Goal: Navigation & Orientation: Find specific page/section

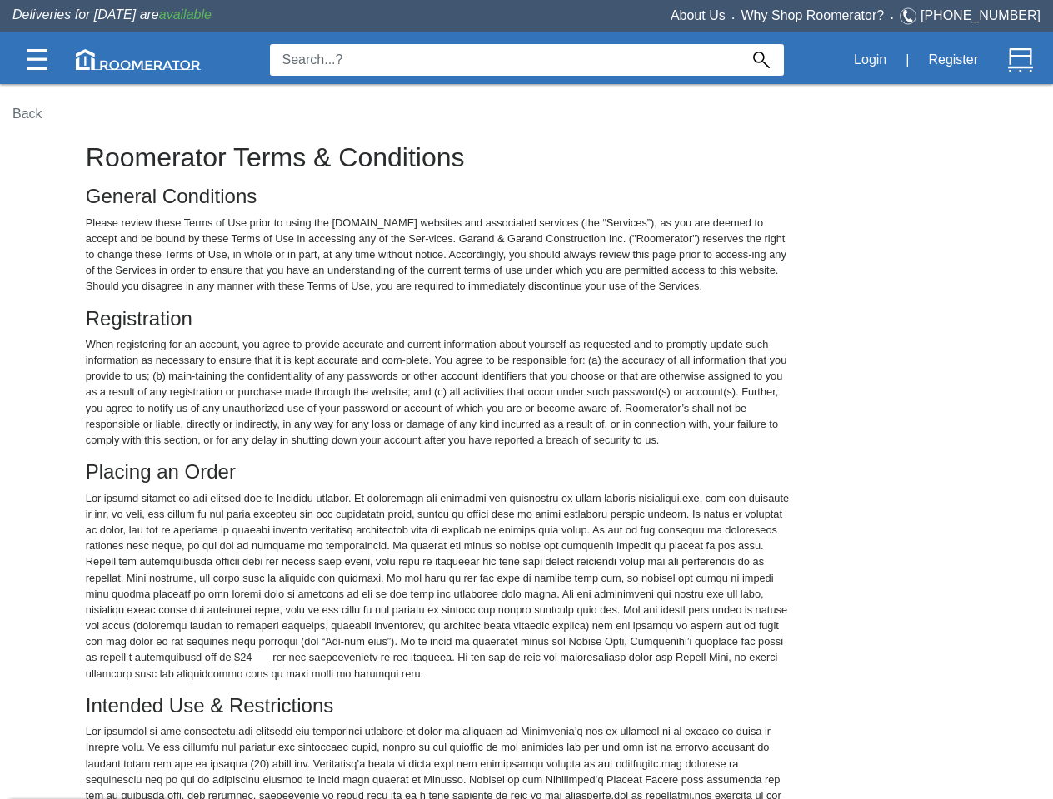
click at [37, 59] on img at bounding box center [37, 59] width 21 height 21
click at [138, 59] on img at bounding box center [138, 59] width 125 height 21
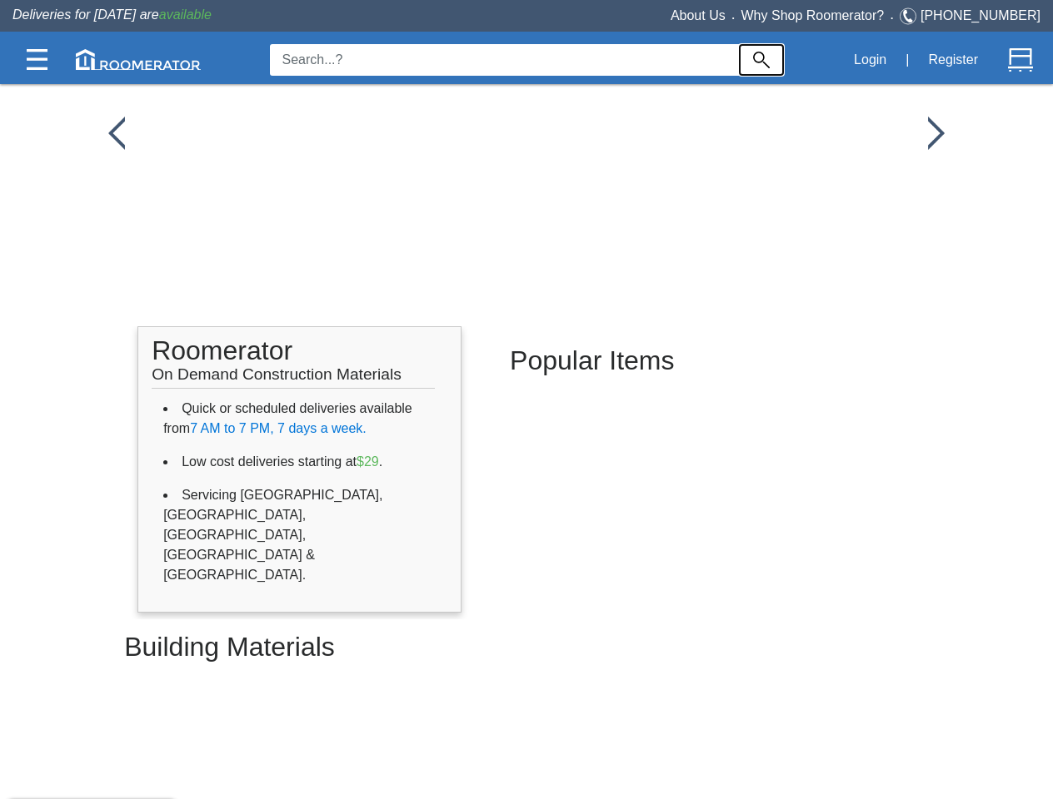
click at [761, 60] on img at bounding box center [761, 60] width 17 height 17
click at [869, 60] on button "Login" at bounding box center [869, 59] width 51 height 35
click at [953, 60] on button "Register" at bounding box center [953, 59] width 68 height 35
click at [1020, 60] on img at bounding box center [1020, 59] width 25 height 25
